Goal: Check status

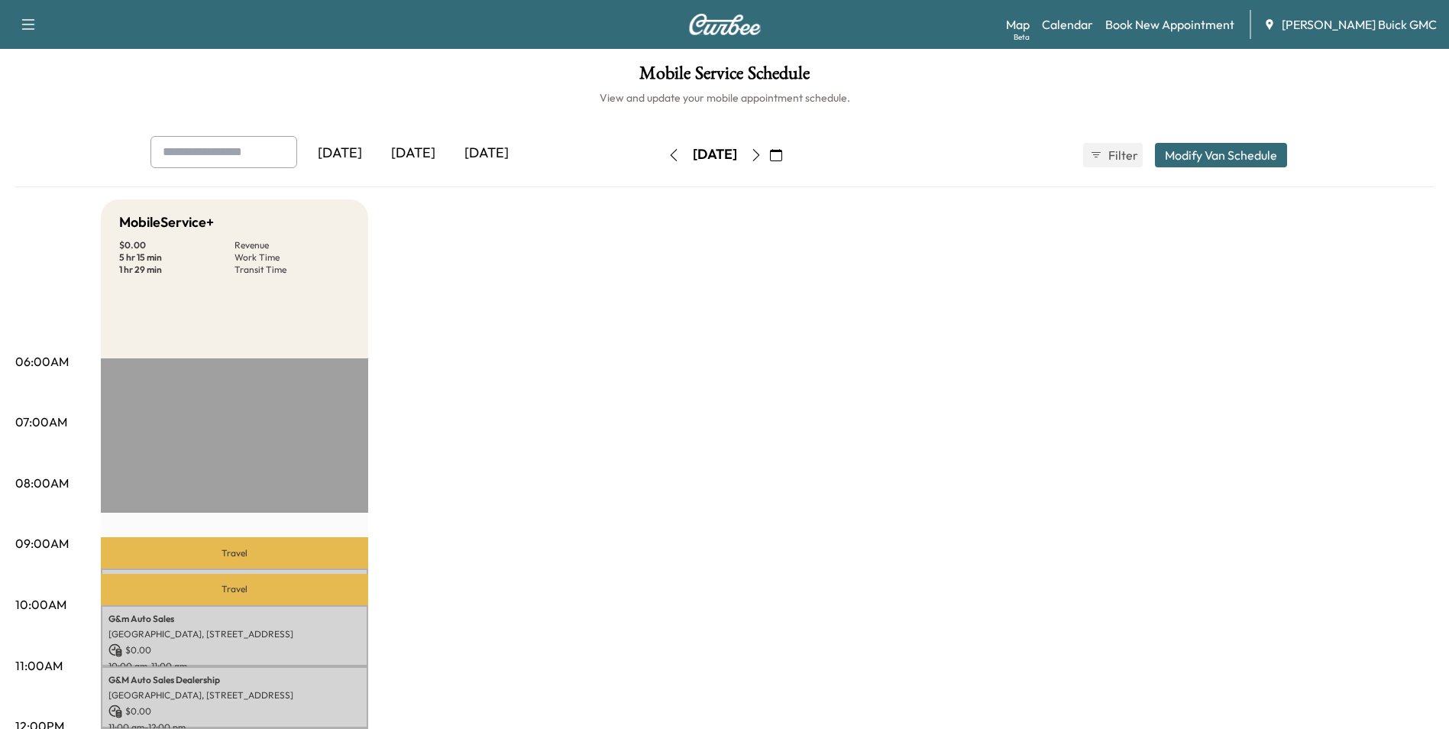
click at [425, 150] on div "[DATE]" at bounding box center [412, 153] width 73 height 35
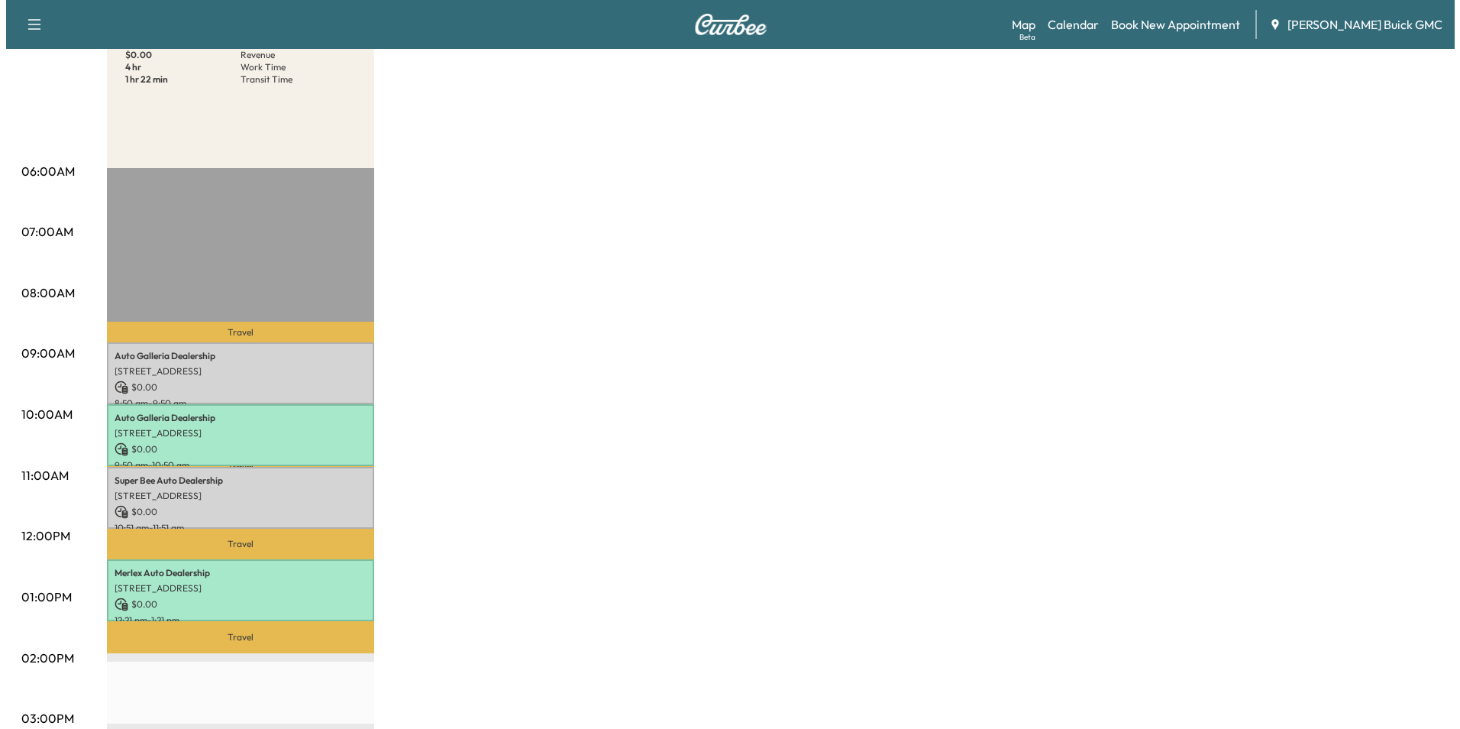
scroll to position [229, 0]
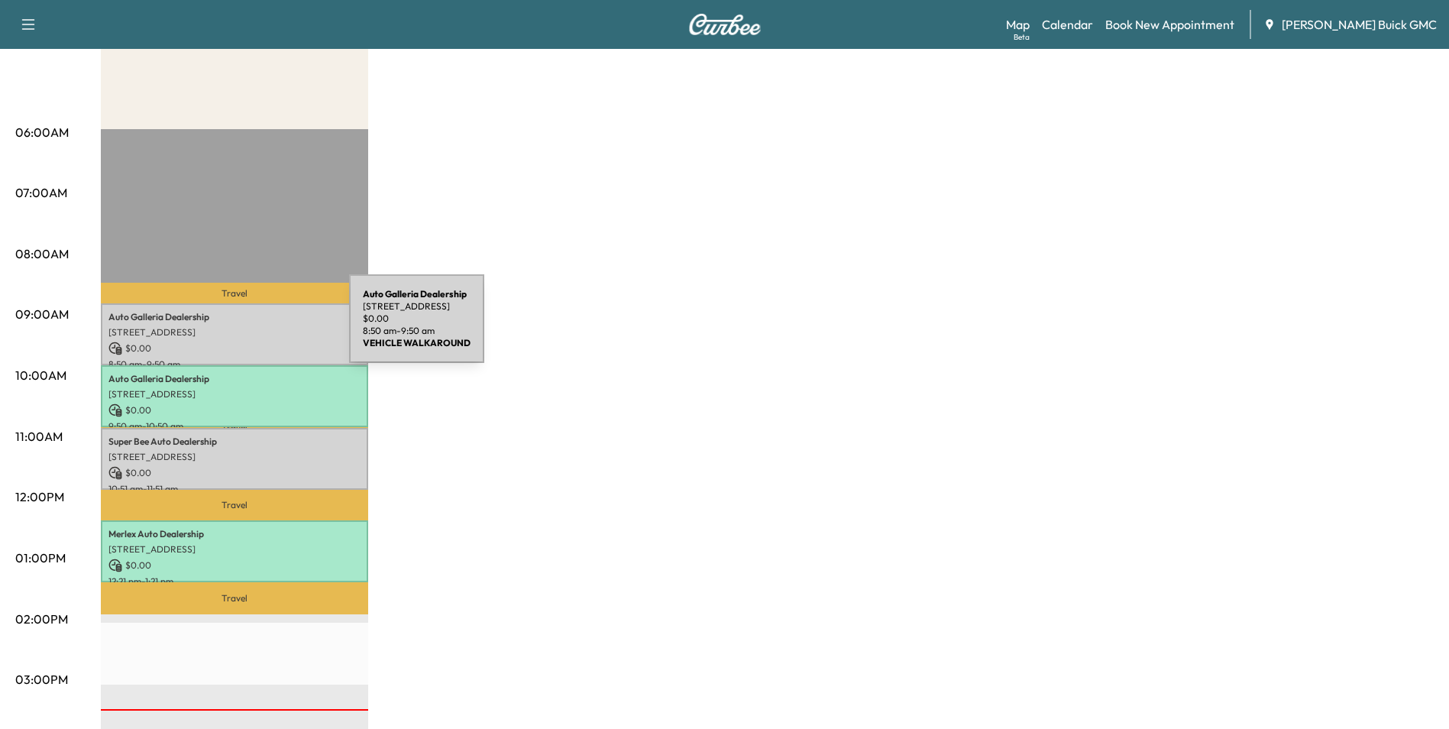
click at [234, 328] on p "[STREET_ADDRESS]" at bounding box center [234, 332] width 252 height 12
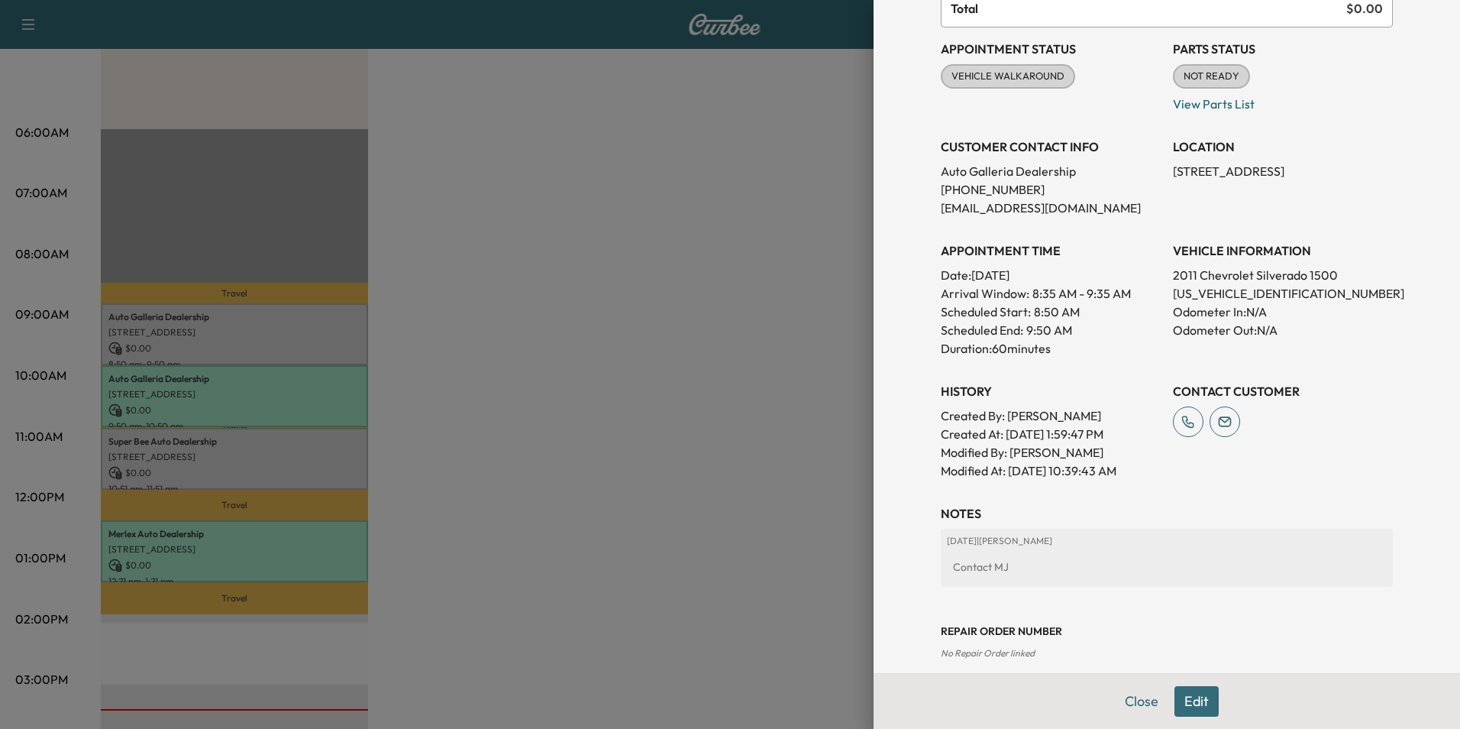
scroll to position [153, 0]
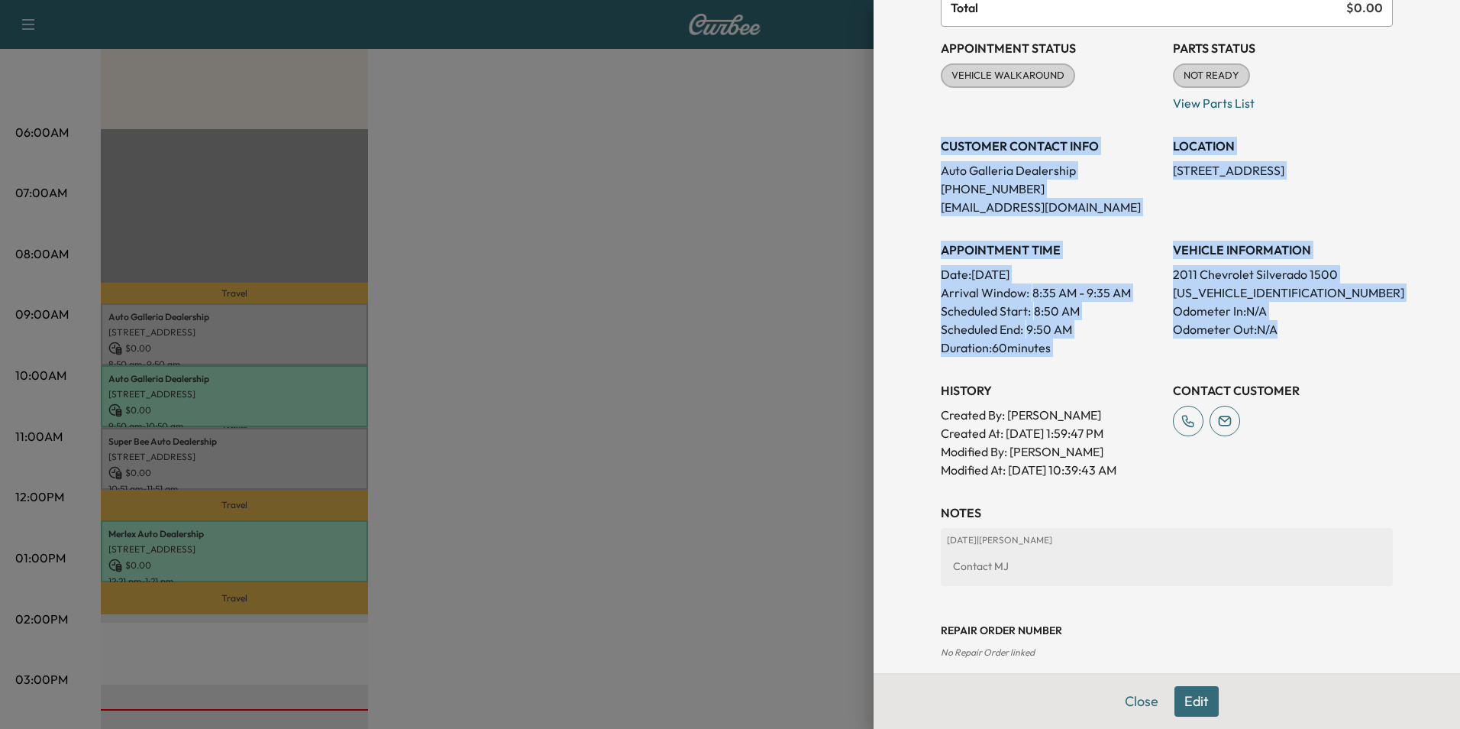
drag, startPoint x: 932, startPoint y: 145, endPoint x: 1282, endPoint y: 335, distance: 398.8
click at [1282, 335] on div "Appointment Status VEHICLE WALKAROUND [PERSON_NAME] as Not Ready Parts Status N…" at bounding box center [1167, 253] width 452 height 452
copy div "CUSTOMER CONTACT INFO Auto Galleria Dealership [PHONE_NUMBER] [EMAIL_ADDRESS][D…"
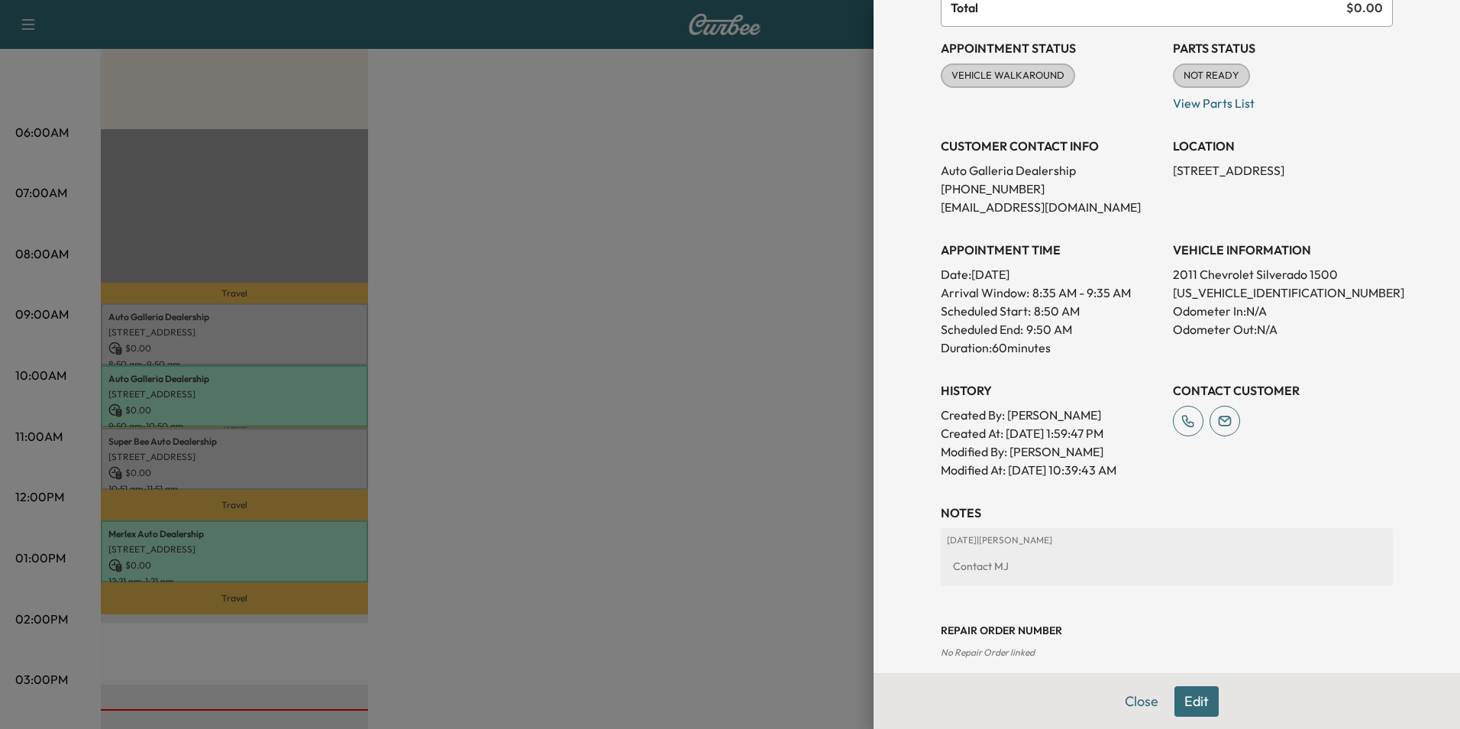
click at [736, 349] on div at bounding box center [730, 364] width 1460 height 729
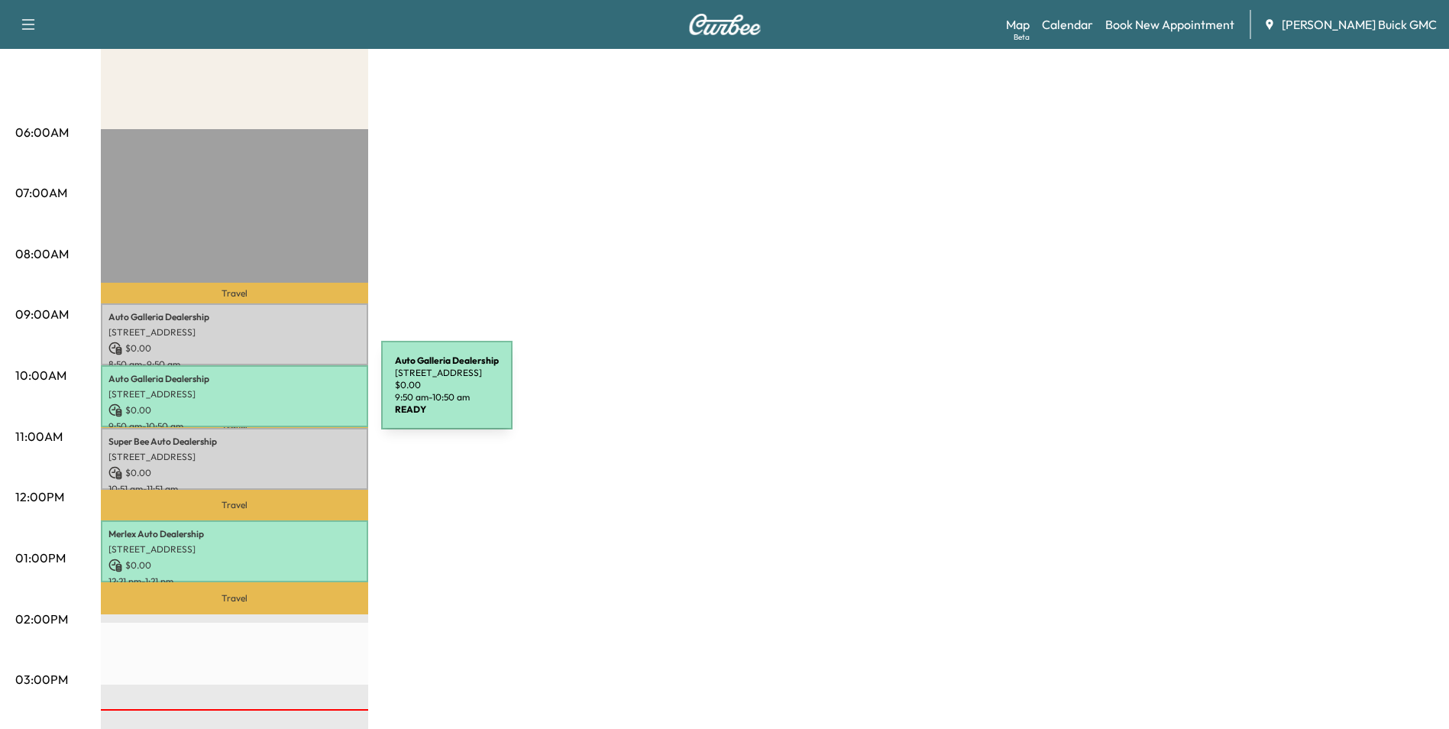
click at [267, 394] on p "[STREET_ADDRESS]" at bounding box center [234, 394] width 252 height 12
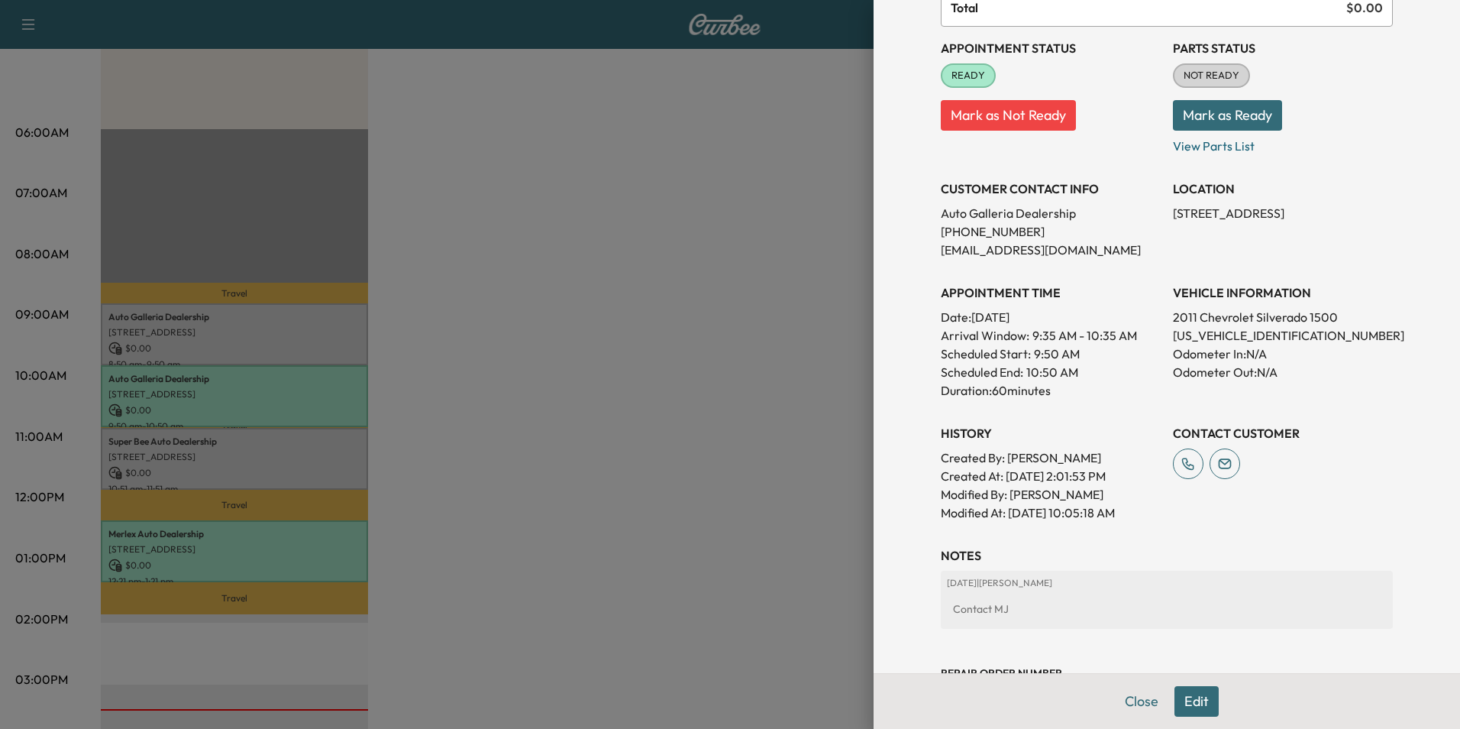
scroll to position [229, 0]
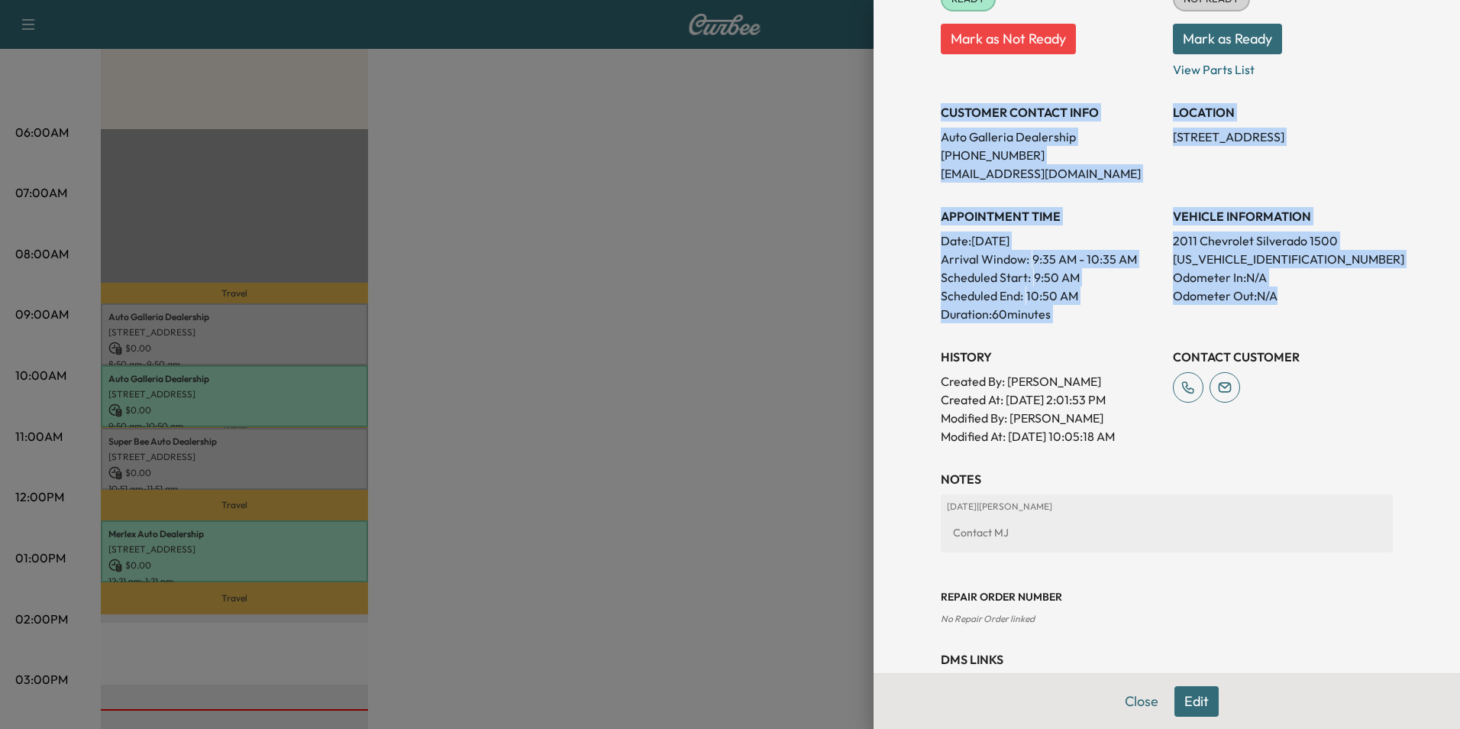
drag, startPoint x: 930, startPoint y: 111, endPoint x: 1291, endPoint y: 309, distance: 411.1
click at [1291, 309] on div "Appointment Status READY Mark as Not Ready Parts Status NOT READY Mark as Ready…" at bounding box center [1167, 197] width 452 height 495
copy div "CUSTOMER CONTACT INFO Auto Galleria Dealership [PHONE_NUMBER] [EMAIL_ADDRESS][D…"
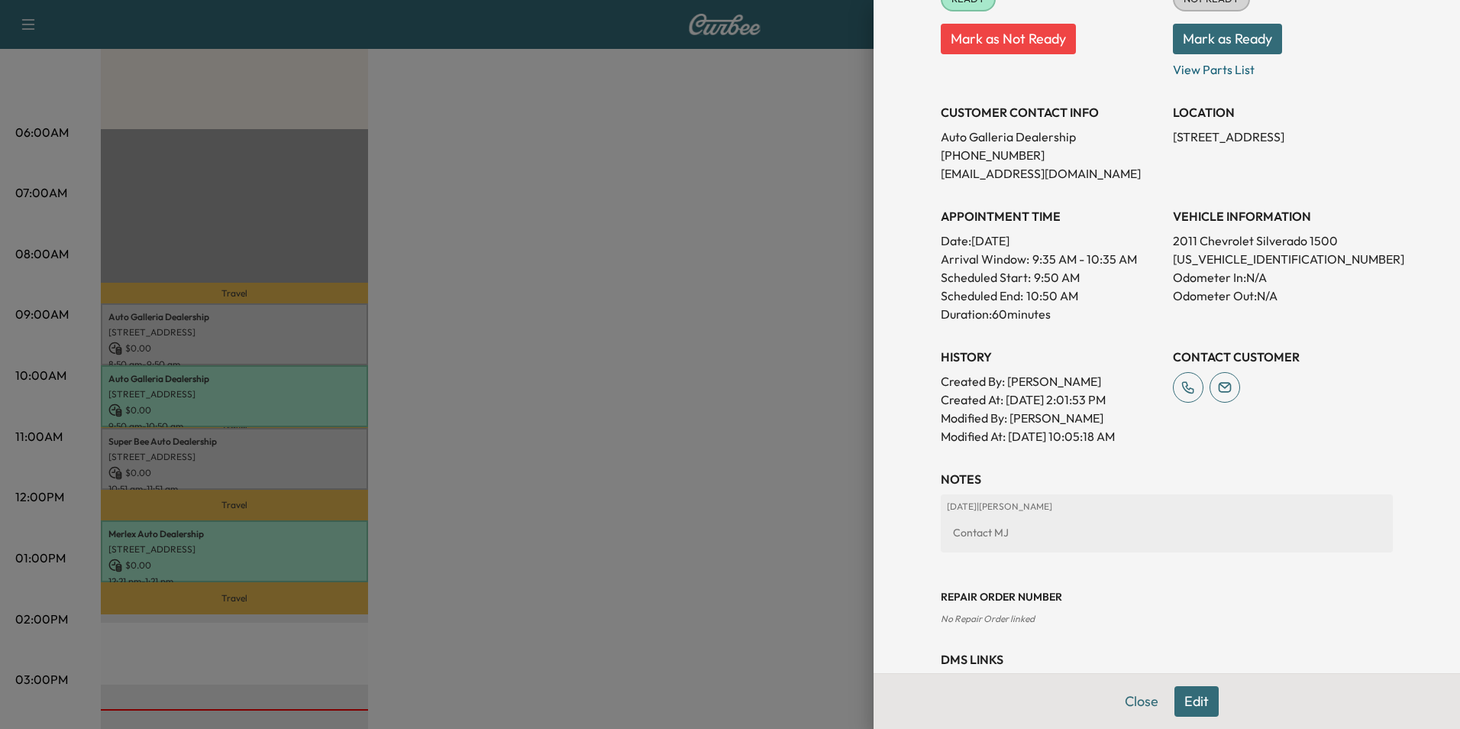
click at [547, 379] on div at bounding box center [730, 364] width 1460 height 729
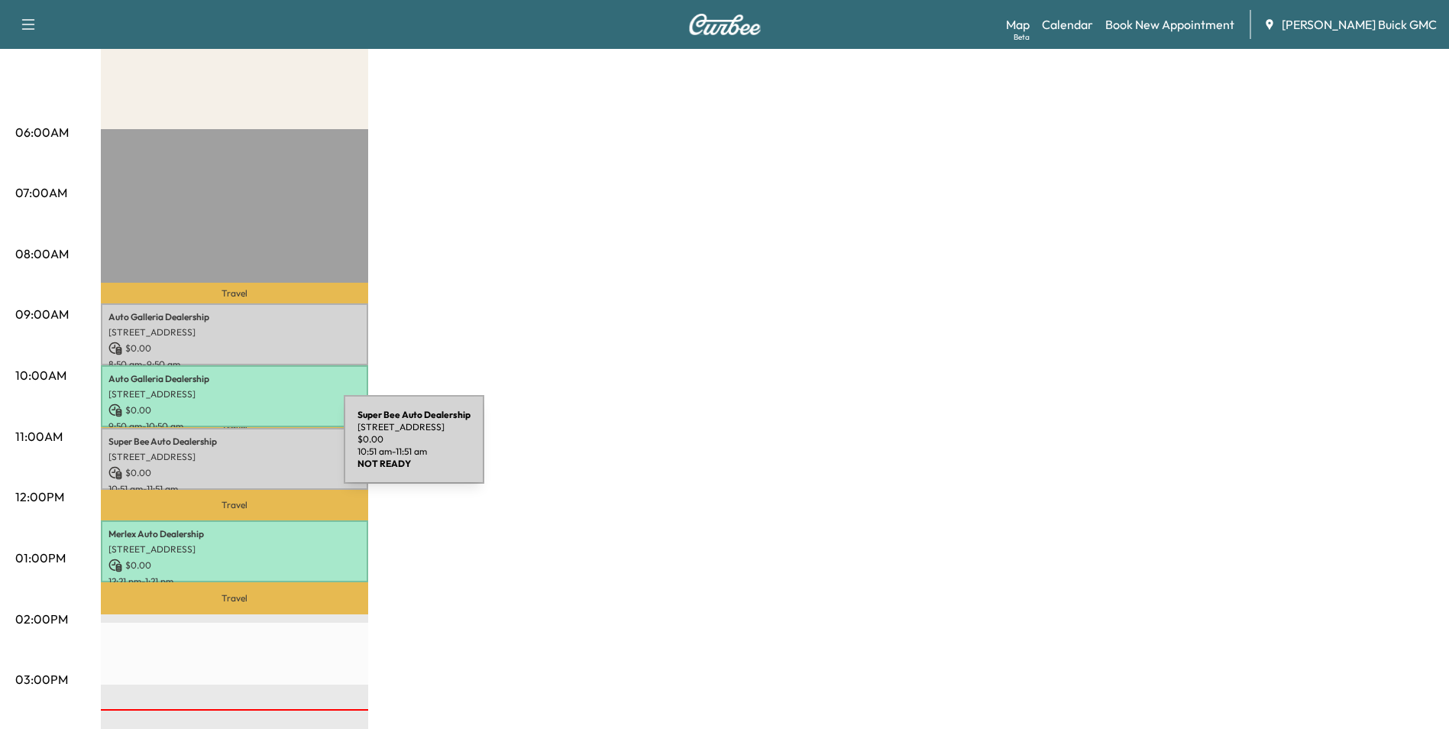
click at [229, 451] on p "[STREET_ADDRESS]" at bounding box center [234, 457] width 252 height 12
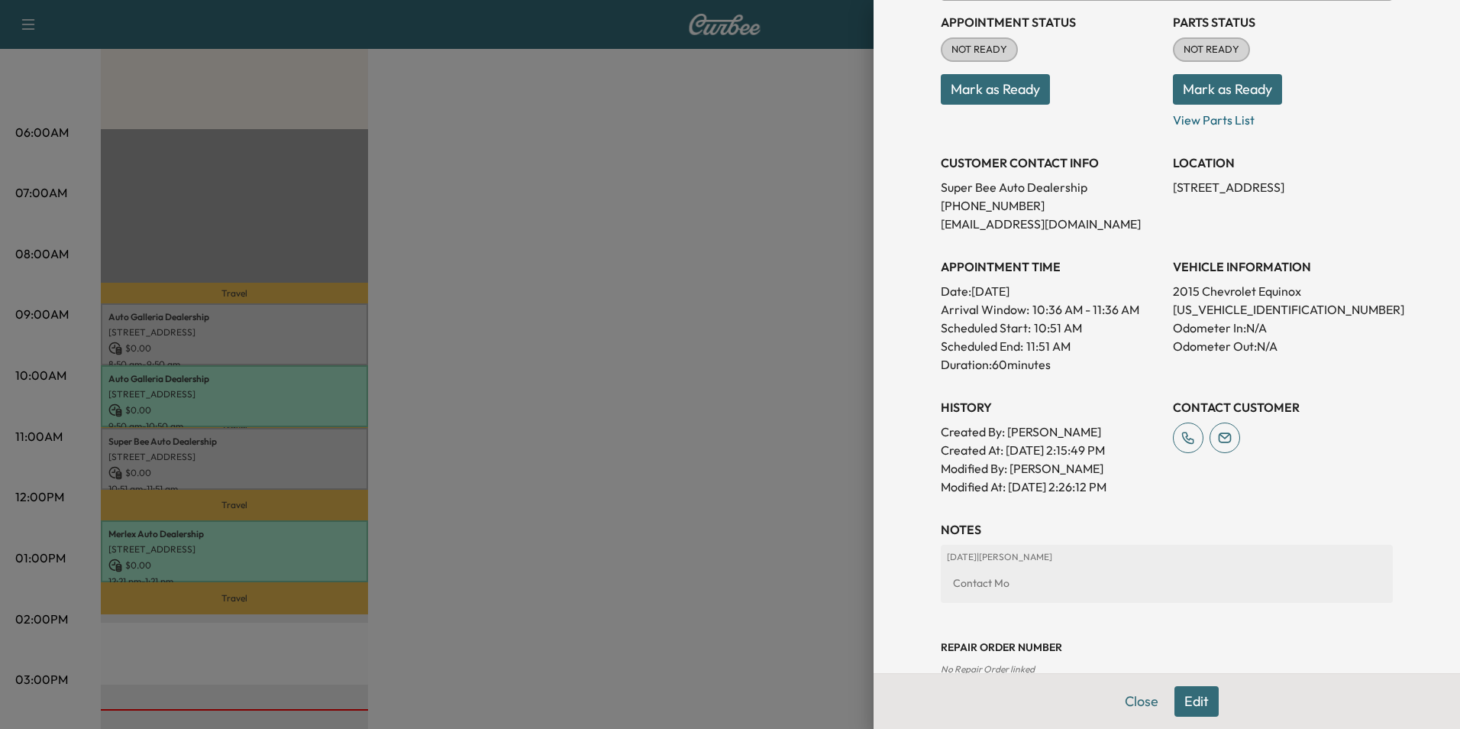
scroll to position [153, 0]
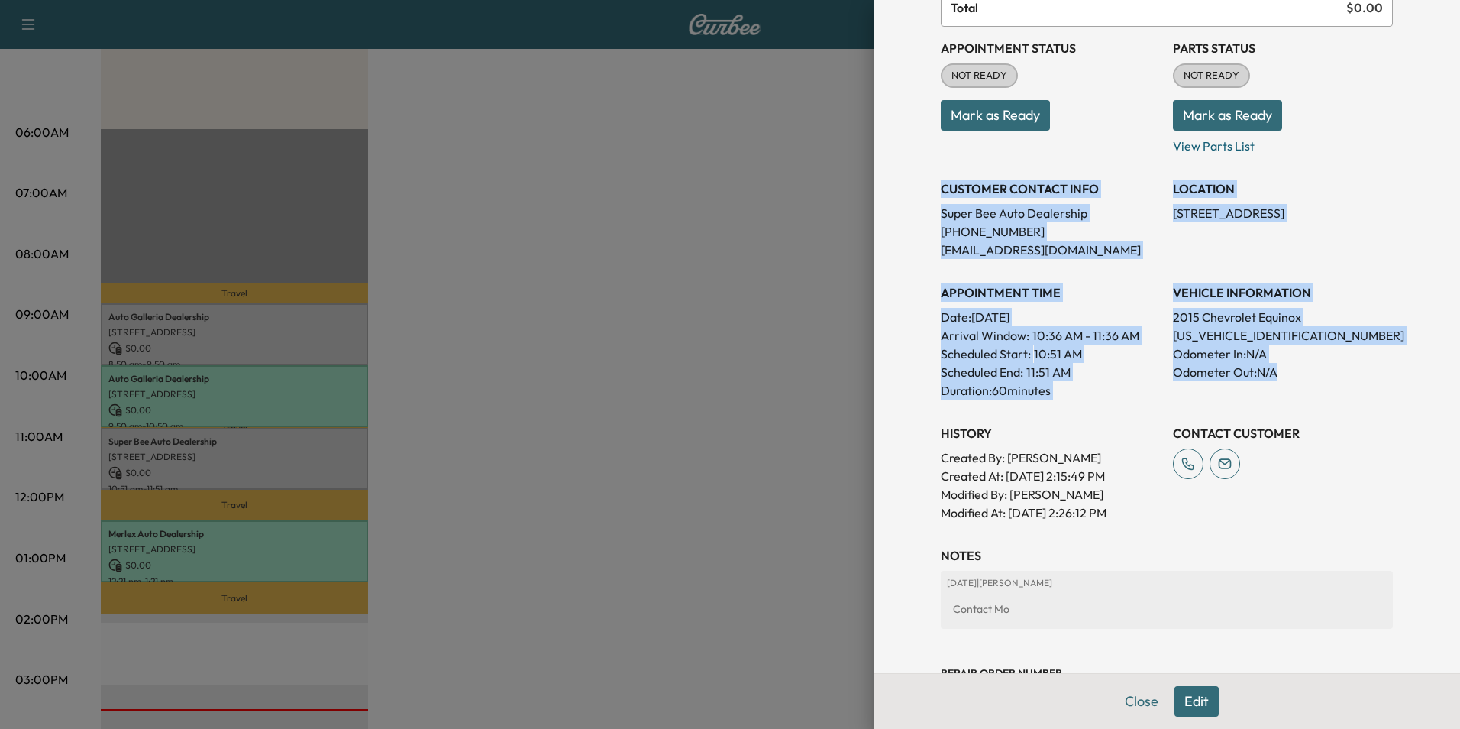
drag, startPoint x: 930, startPoint y: 184, endPoint x: 1305, endPoint y: 376, distance: 421.5
click at [1305, 376] on div "Appointment Status NOT READY Mark as Ready Parts Status NOT READY Mark as Ready…" at bounding box center [1167, 274] width 452 height 495
copy div "CUSTOMER CONTACT INFO Super Bee Auto Dealership [PHONE_NUMBER] [EMAIL_ADDRESS][…"
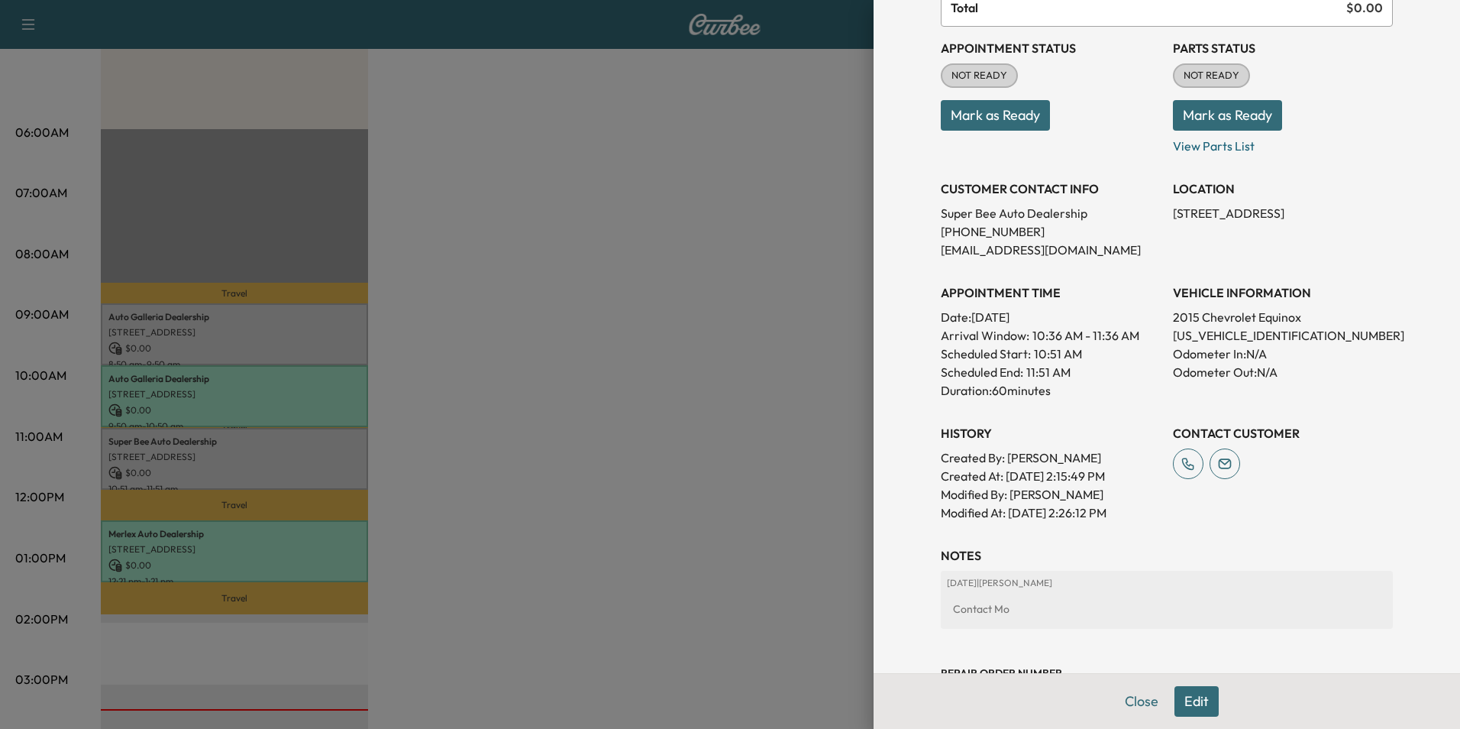
click at [567, 466] on div at bounding box center [730, 364] width 1460 height 729
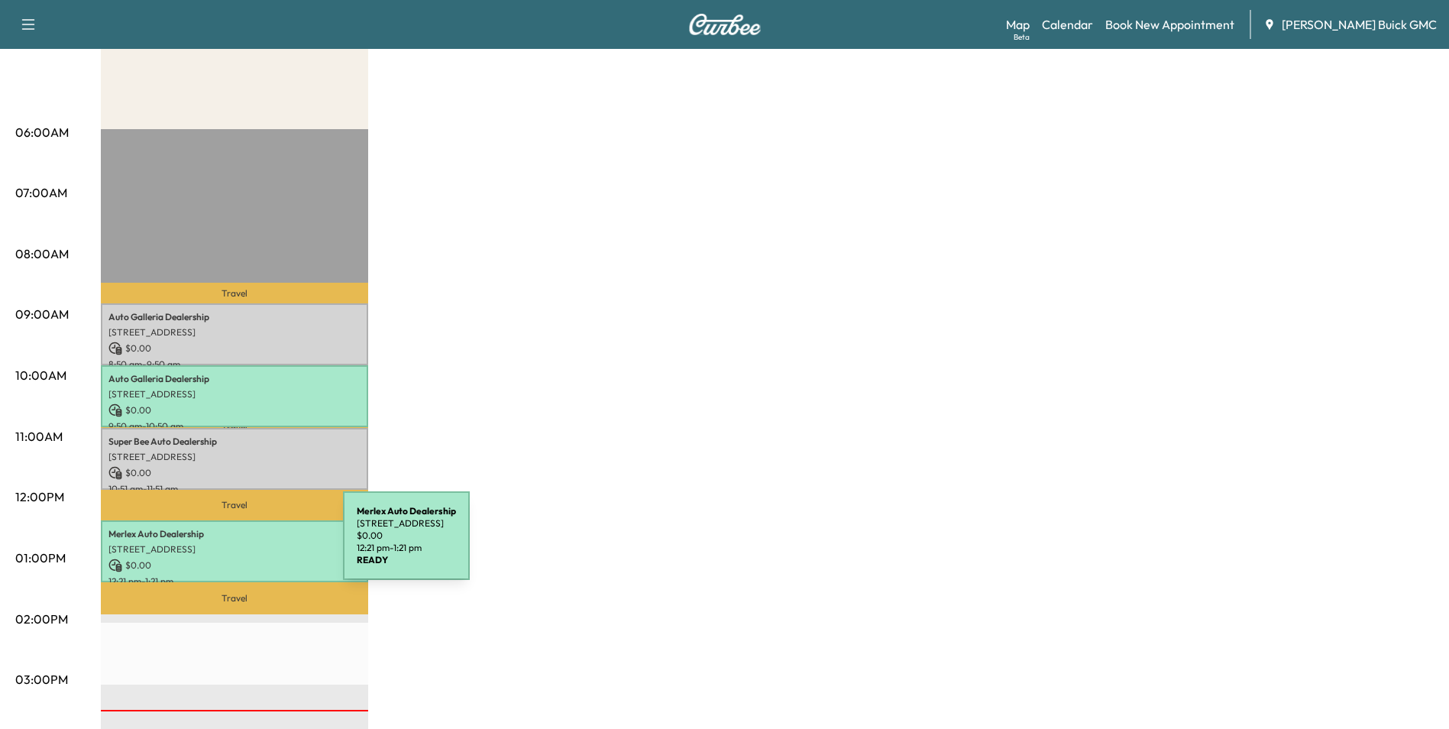
click at [228, 544] on p "[STREET_ADDRESS]" at bounding box center [234, 549] width 252 height 12
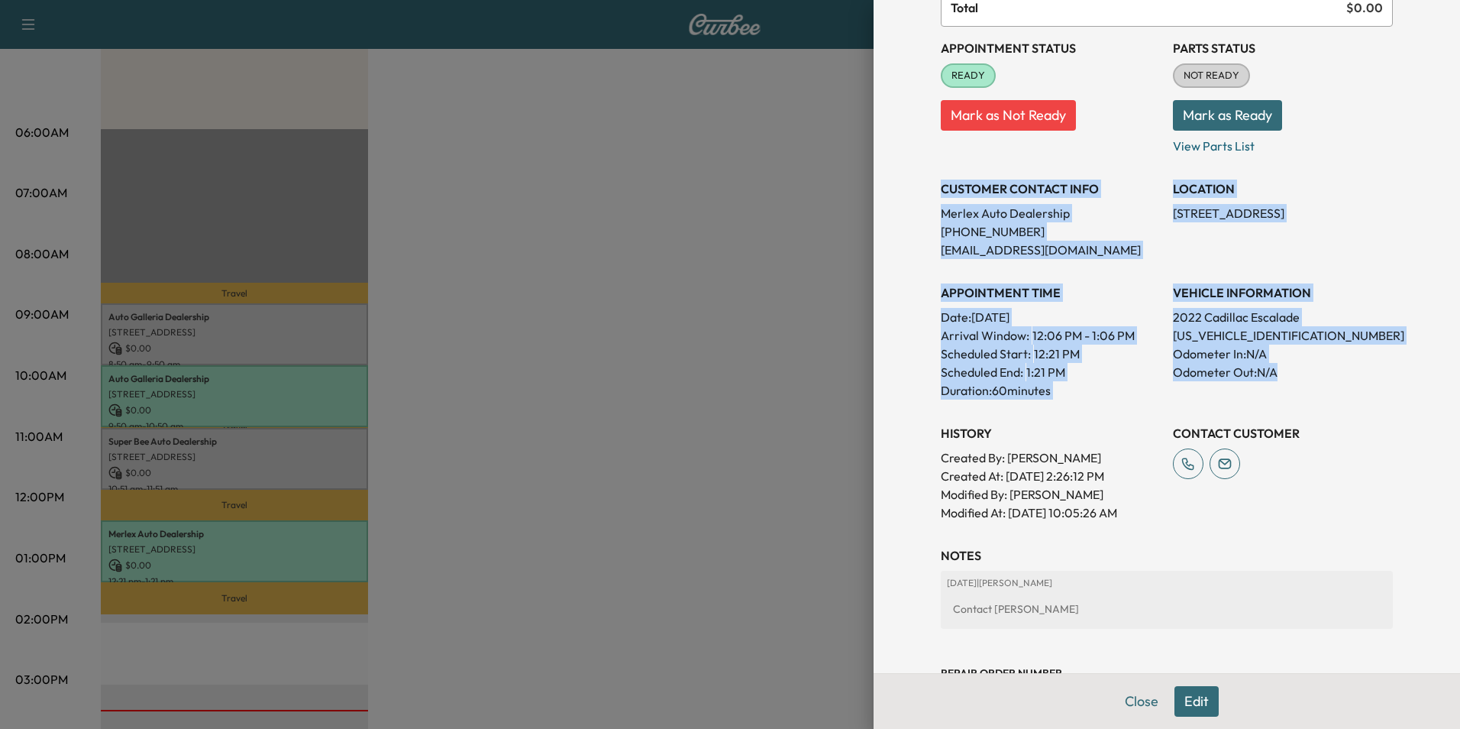
drag, startPoint x: 930, startPoint y: 185, endPoint x: 1288, endPoint y: 390, distance: 412.2
click at [1288, 390] on div "Appointment Status READY Mark as Not Ready Parts Status NOT READY Mark as Ready…" at bounding box center [1167, 274] width 452 height 495
copy div "CUSTOMER CONTACT INFO Merlex Auto Dealership [PHONE_NUMBER] [EMAIL_ADDRESS][DOM…"
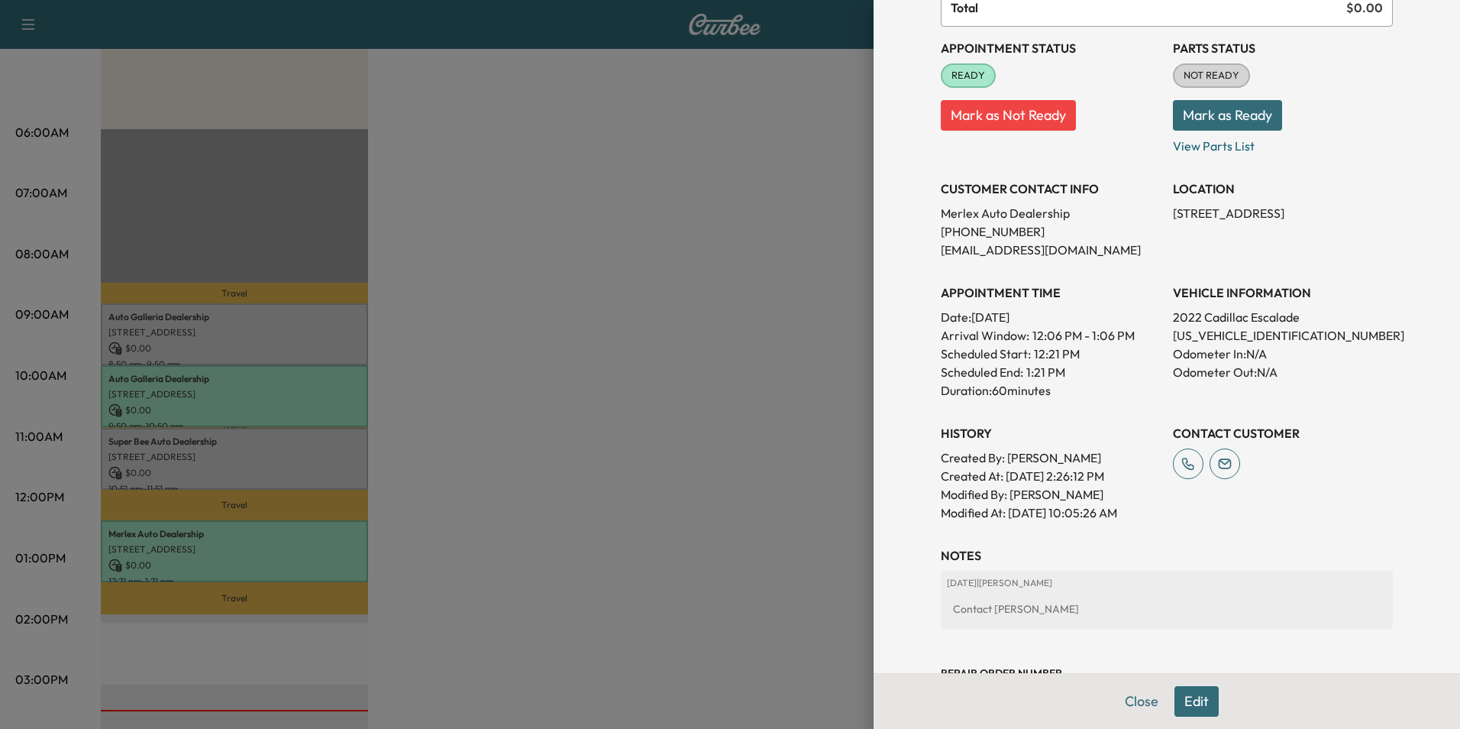
click at [652, 198] on div at bounding box center [730, 364] width 1460 height 729
